Goal: Navigation & Orientation: Understand site structure

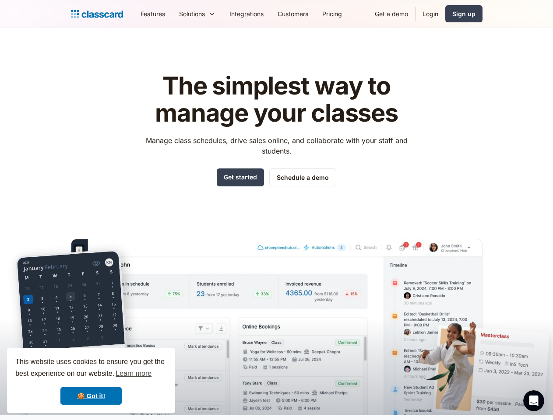
click at [276, 210] on div "The simplest way to manage your classes Manage class schedules, drive sales onl…" at bounding box center [277, 237] width 412 height 356
click at [91, 381] on div "This website uses cookies to ensure you get the best experience on our website.…" at bounding box center [91, 381] width 168 height 65
click at [308, 14] on nav "Features Resources Blog The latest industry news, updates and info. Customer st…" at bounding box center [308, 14] width 349 height 20
click at [172, 14] on div "Solutions Sports academy Swim school Dance studio Gymnastics Music school Marti…" at bounding box center [197, 14] width 50 height 20
click at [534, 401] on icon "Open Intercom Messenger" at bounding box center [534, 401] width 14 height 14
